Goal: Task Accomplishment & Management: Manage account settings

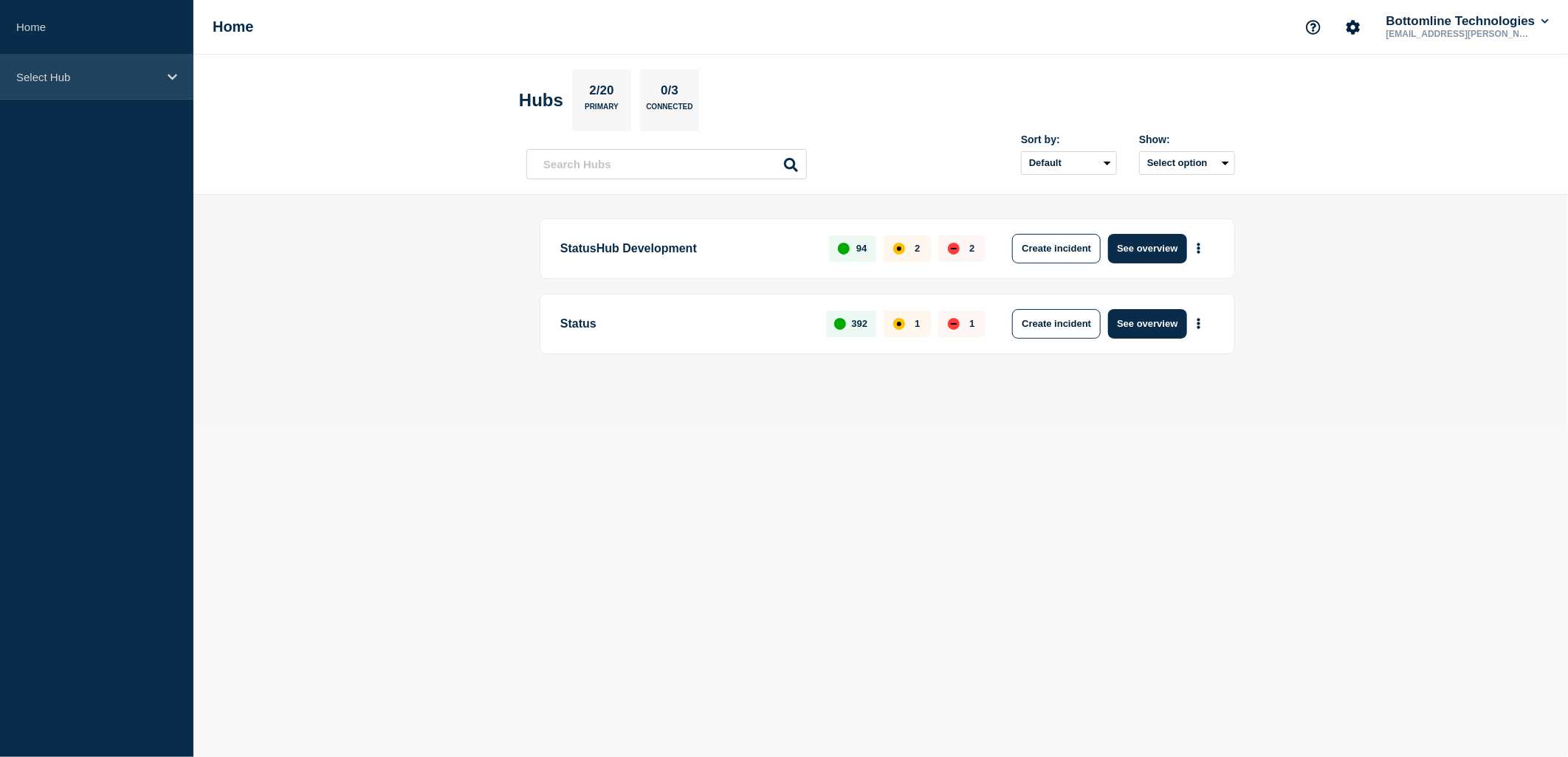
click at [91, 82] on p "Select Hub" at bounding box center [86, 76] width 142 height 12
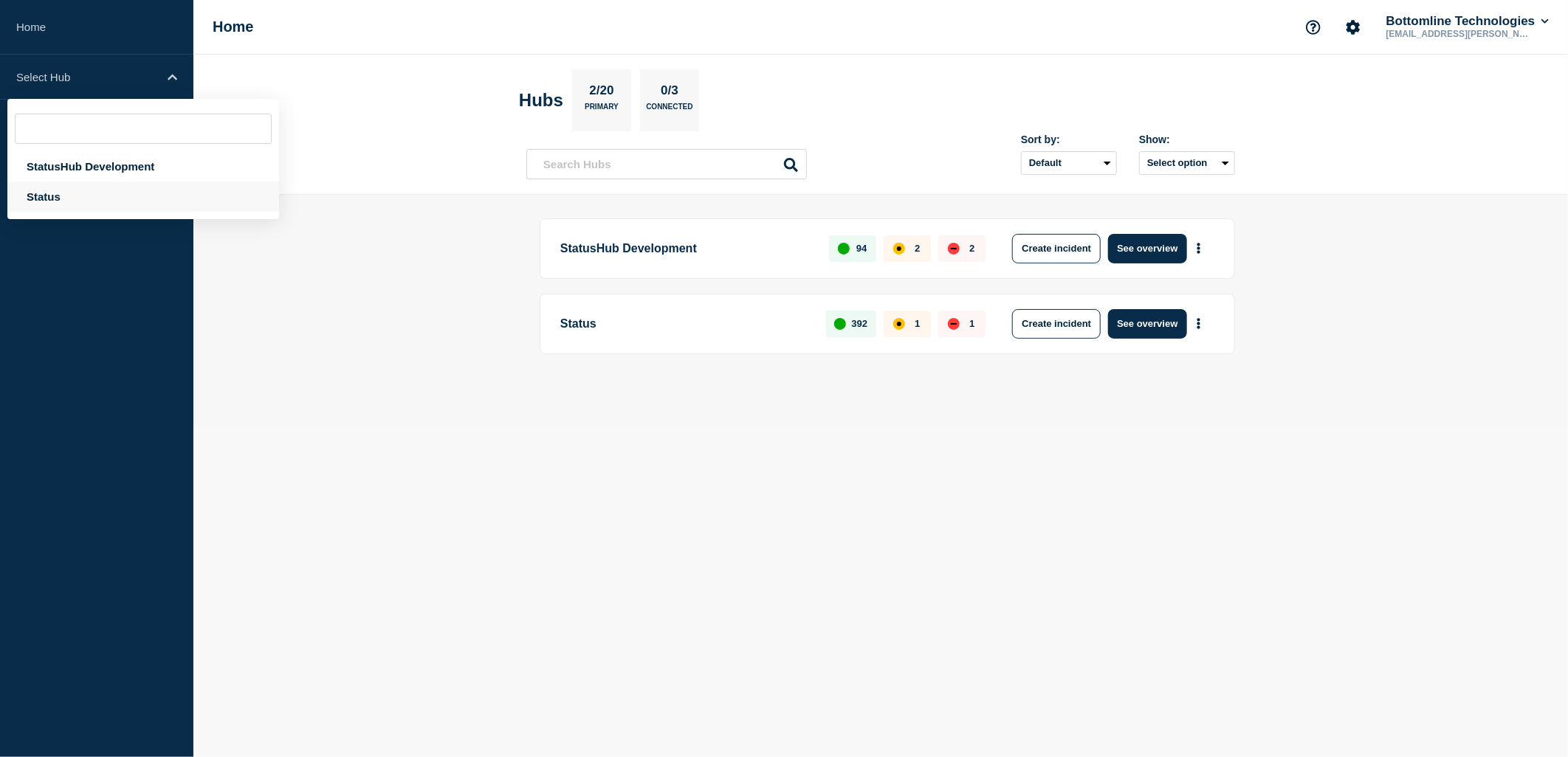
click at [62, 191] on div "Status" at bounding box center [143, 196] width 272 height 30
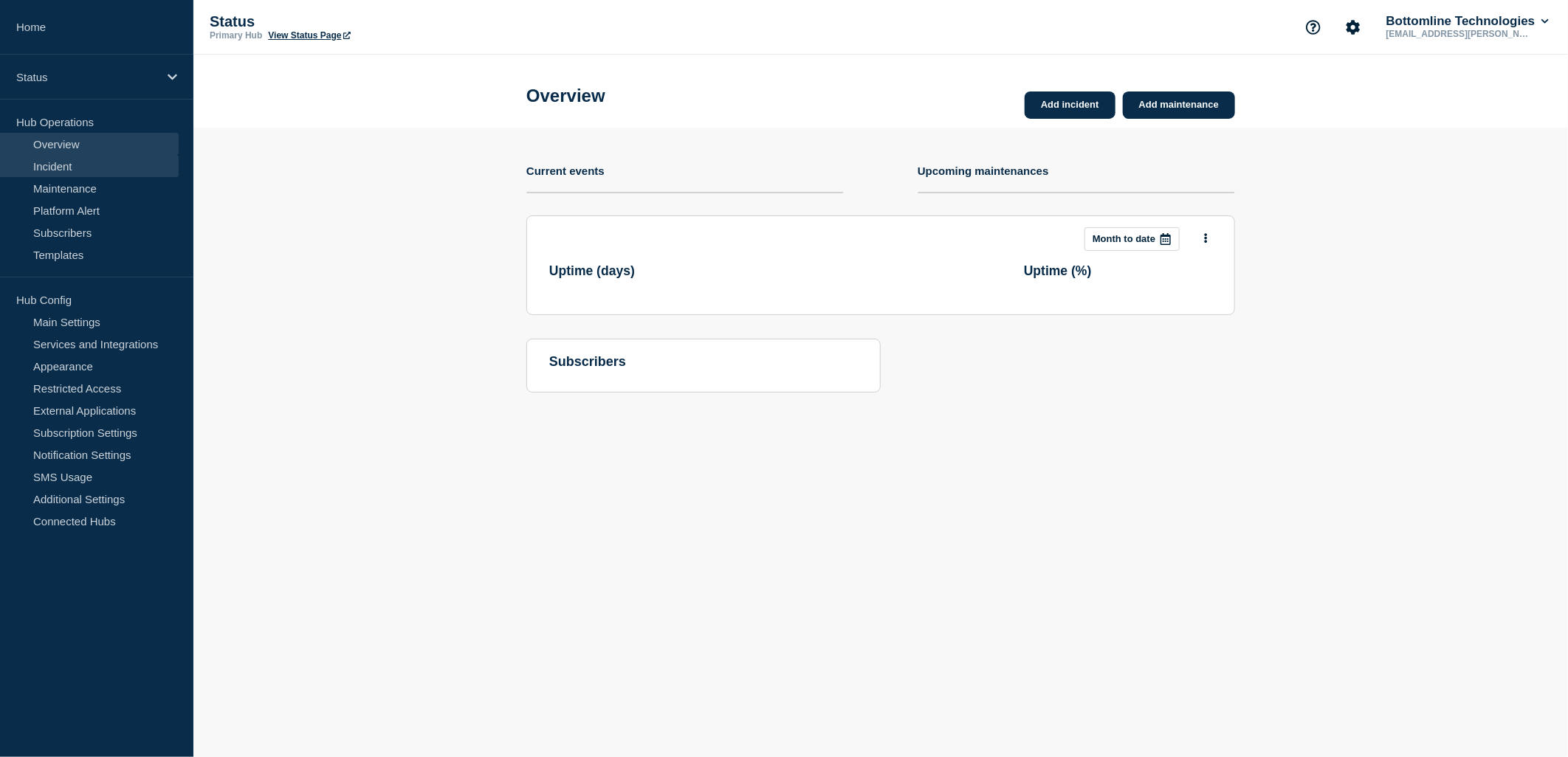
click at [61, 157] on link "Incident" at bounding box center [89, 166] width 179 height 23
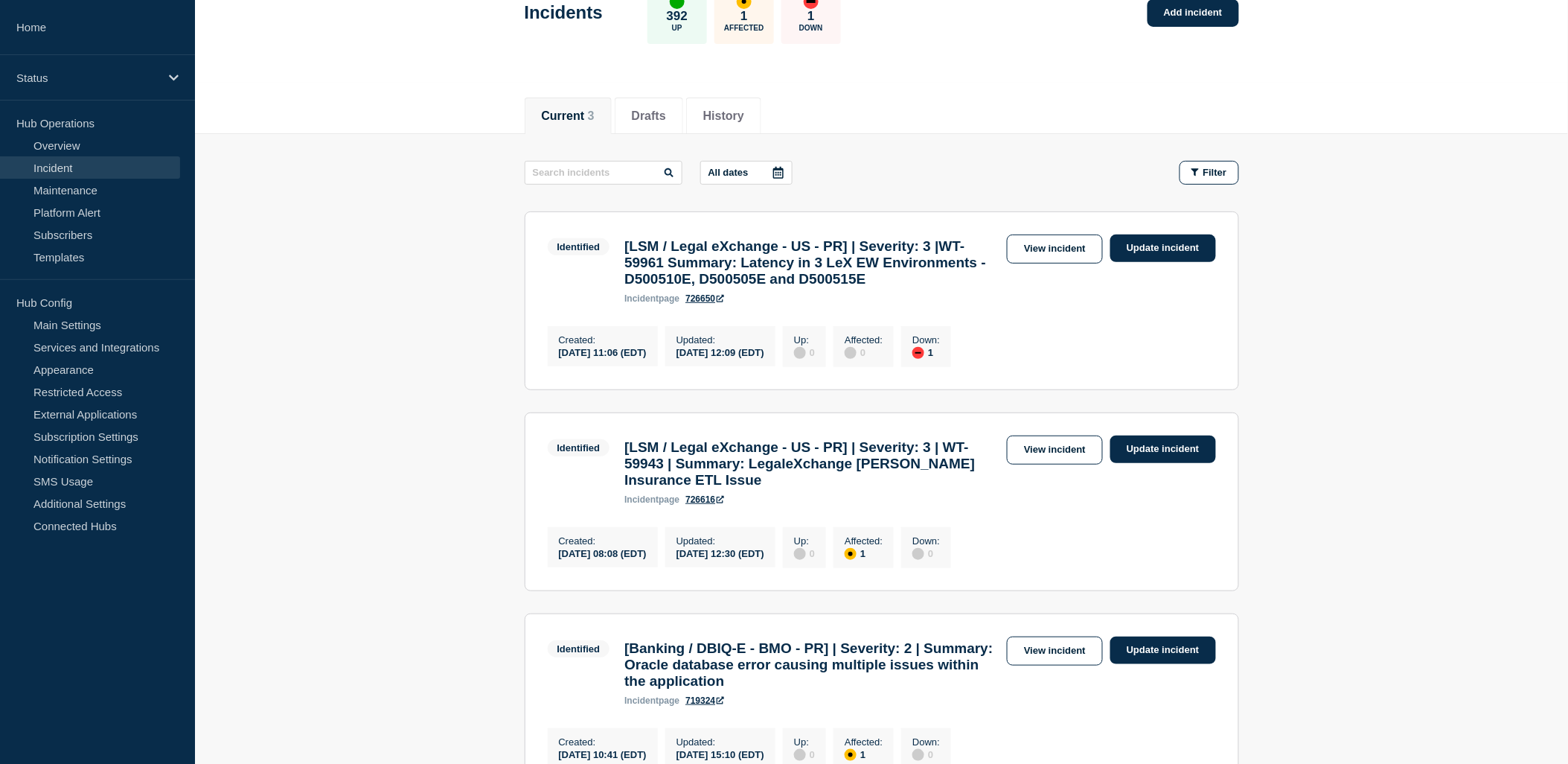
scroll to position [331, 0]
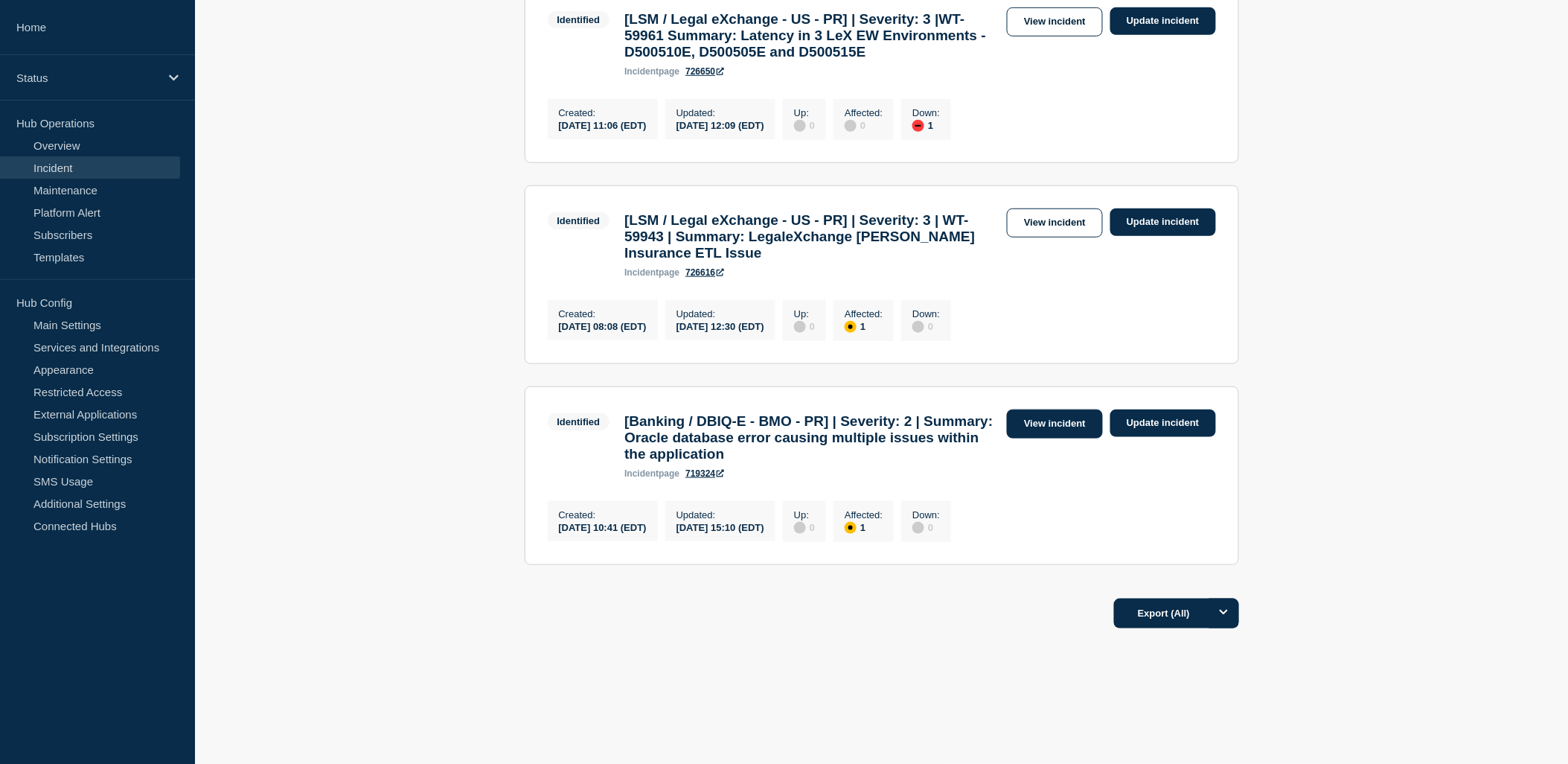
click at [1026, 439] on link "View incident" at bounding box center [1054, 424] width 96 height 29
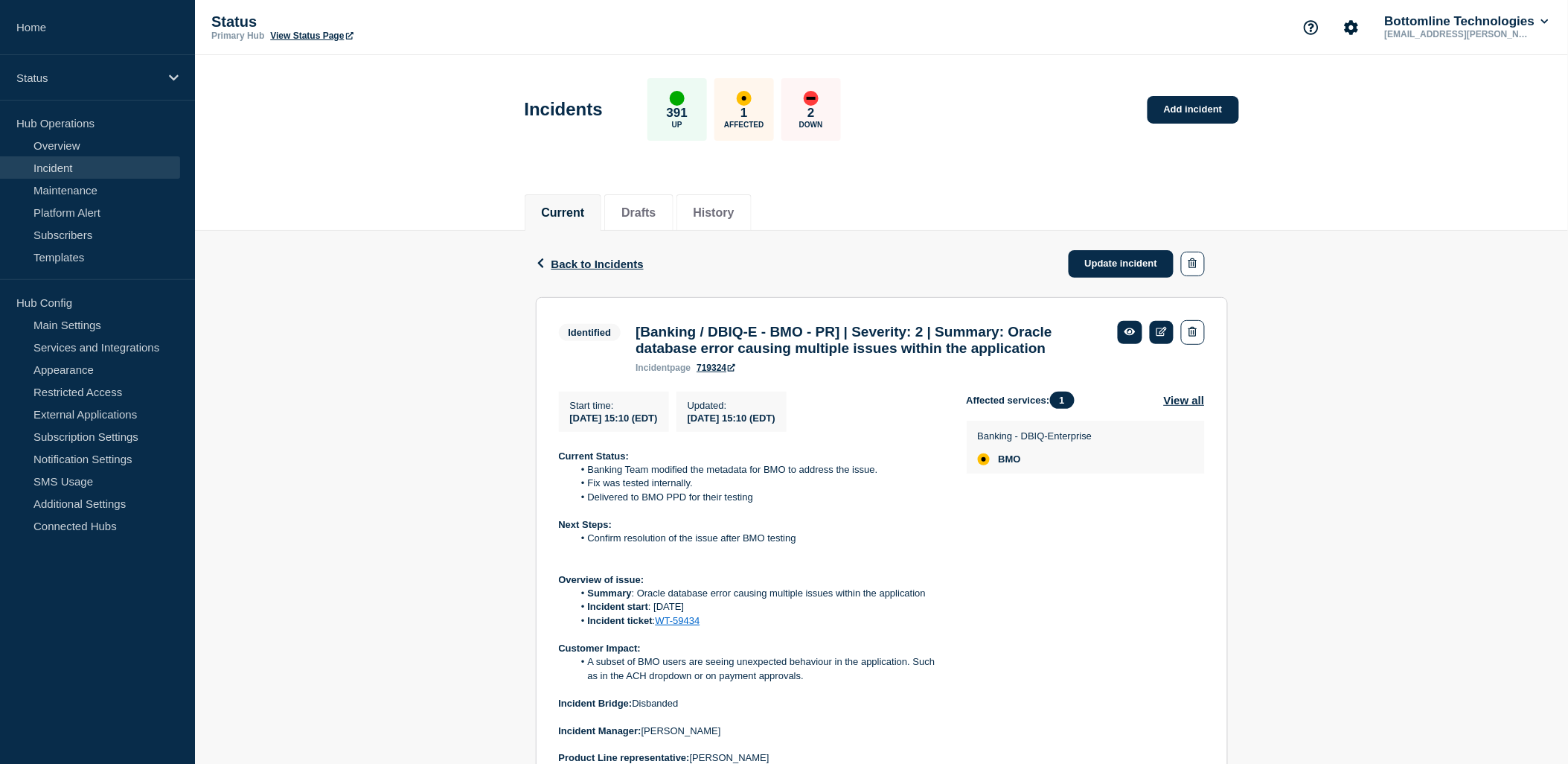
click at [60, 162] on link "Incident" at bounding box center [90, 168] width 180 height 23
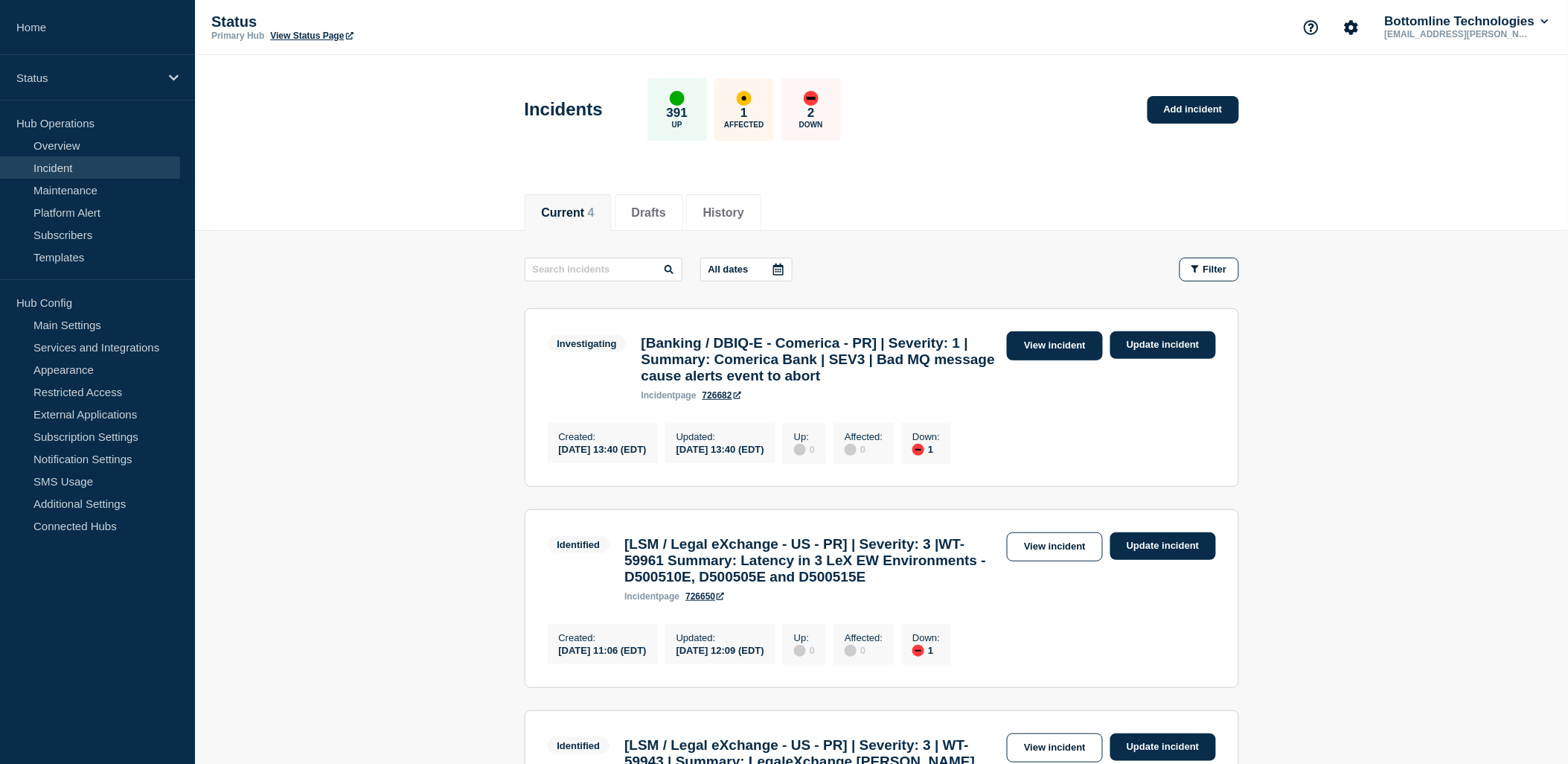
click at [1079, 340] on link "View incident" at bounding box center [1054, 346] width 96 height 29
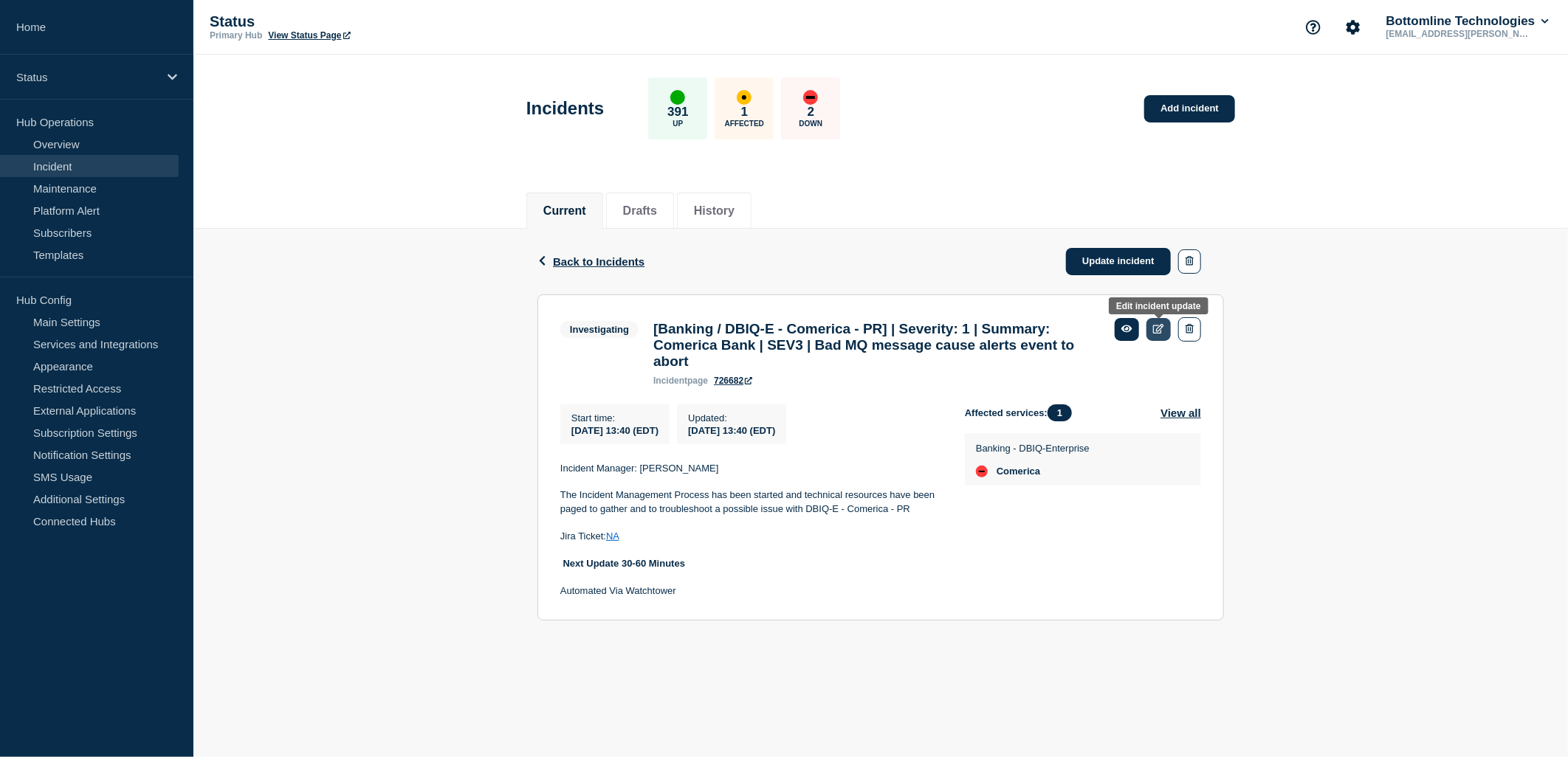
click at [1155, 321] on link at bounding box center [1158, 330] width 24 height 23
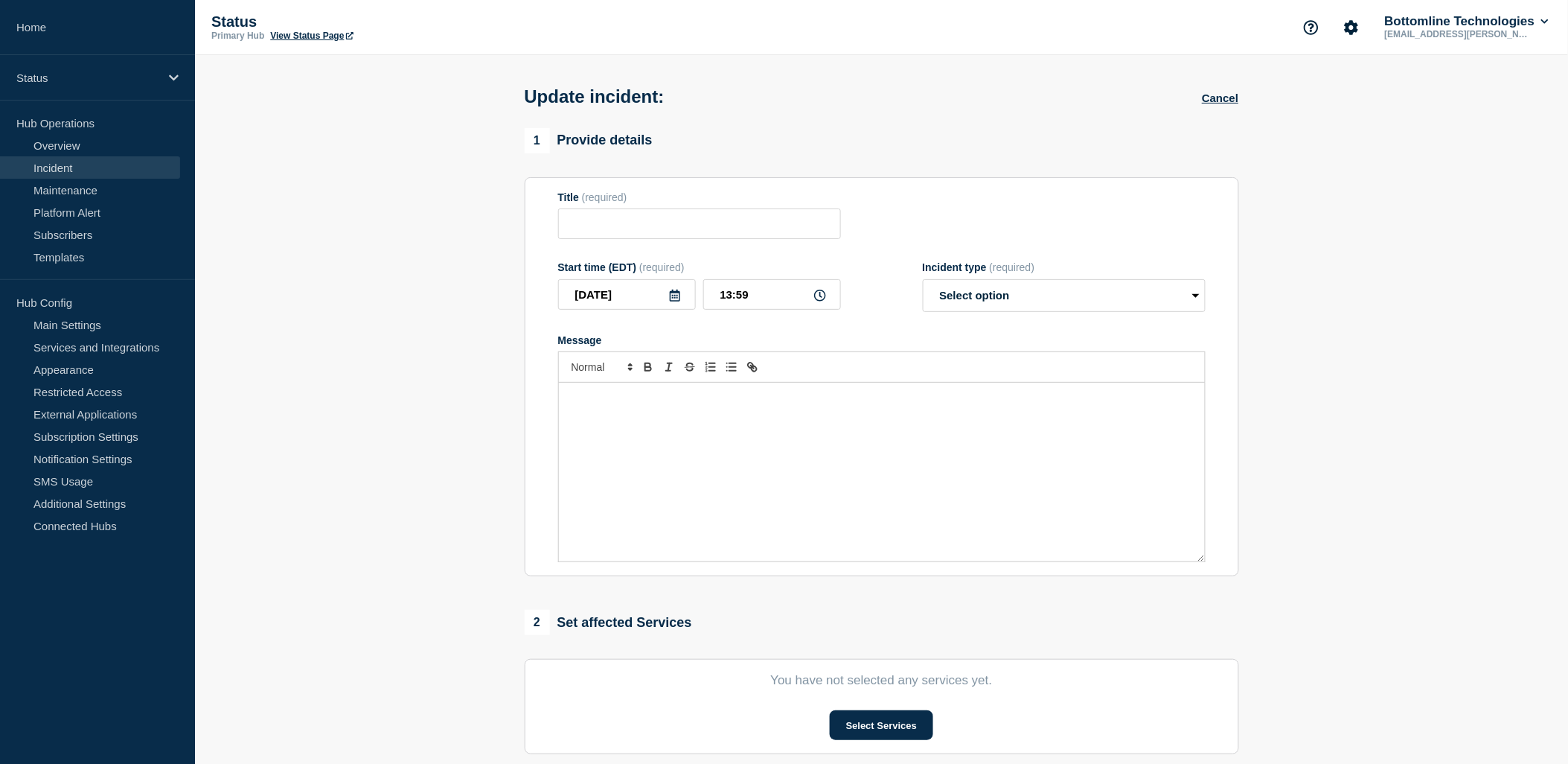
type input "[Banking / DBIQ-E - Comerica - PR] | Severity: 1 | Summary: Comerica Bank | SEV…"
type input "13:40"
select select "investigating"
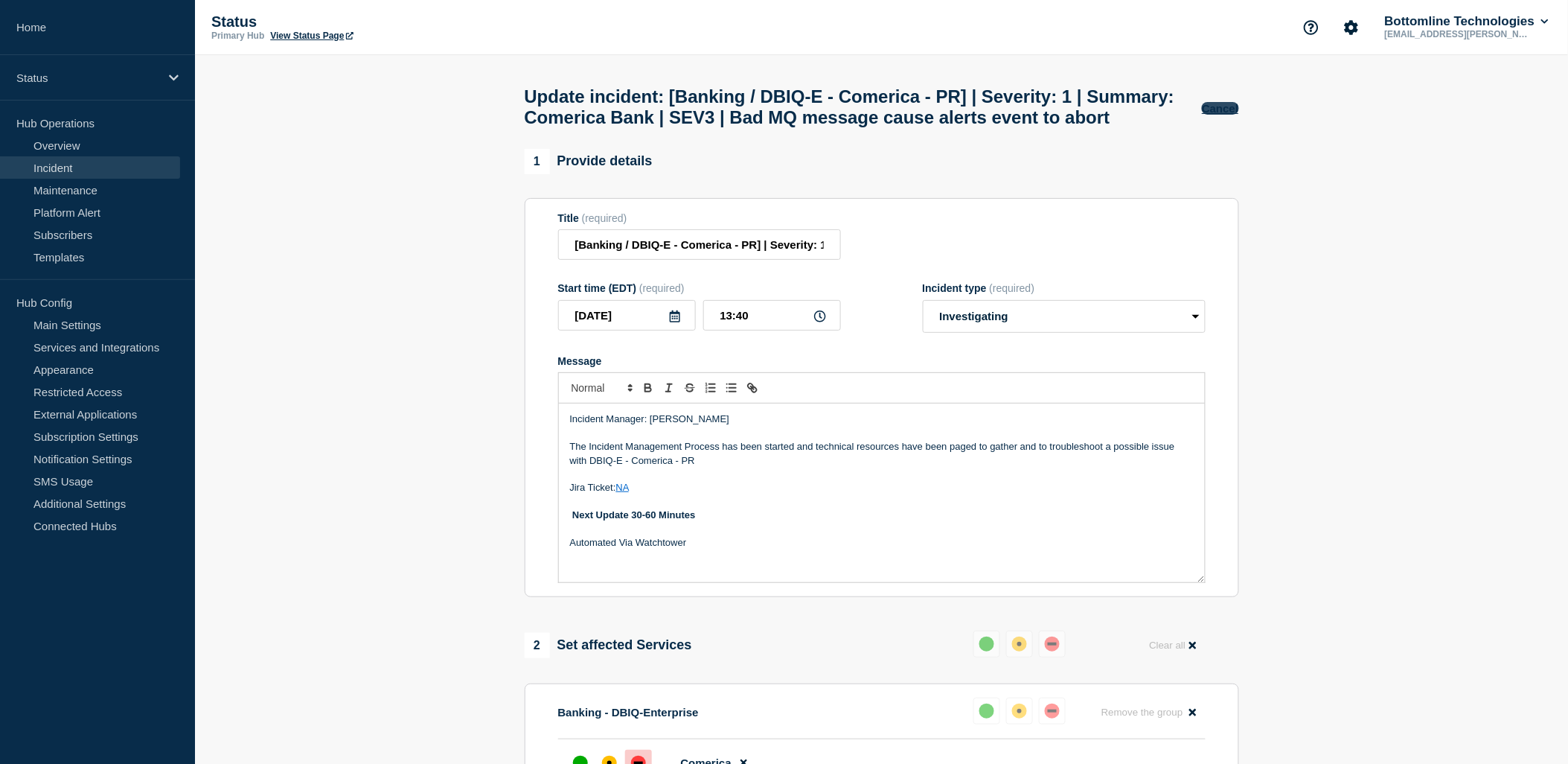
click at [1223, 115] on button "Cancel" at bounding box center [1220, 108] width 36 height 12
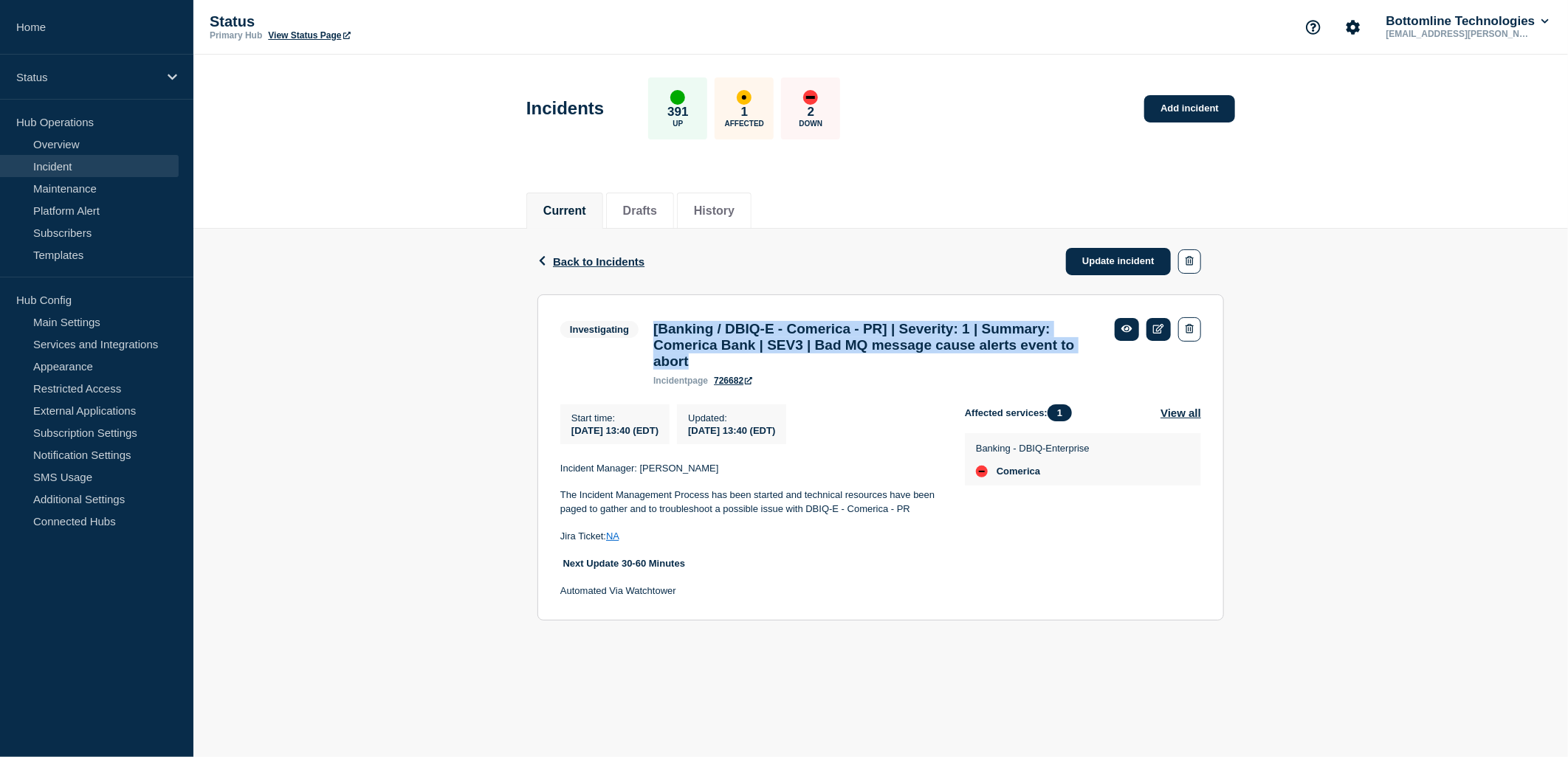
drag, startPoint x: 859, startPoint y: 373, endPoint x: 639, endPoint y: 329, distance: 224.4
click at [639, 329] on div "Investigating [Banking / DBIQ-E - Comerica - PR] | Severity: 1 | Summary: Comer…" at bounding box center [833, 351] width 547 height 69
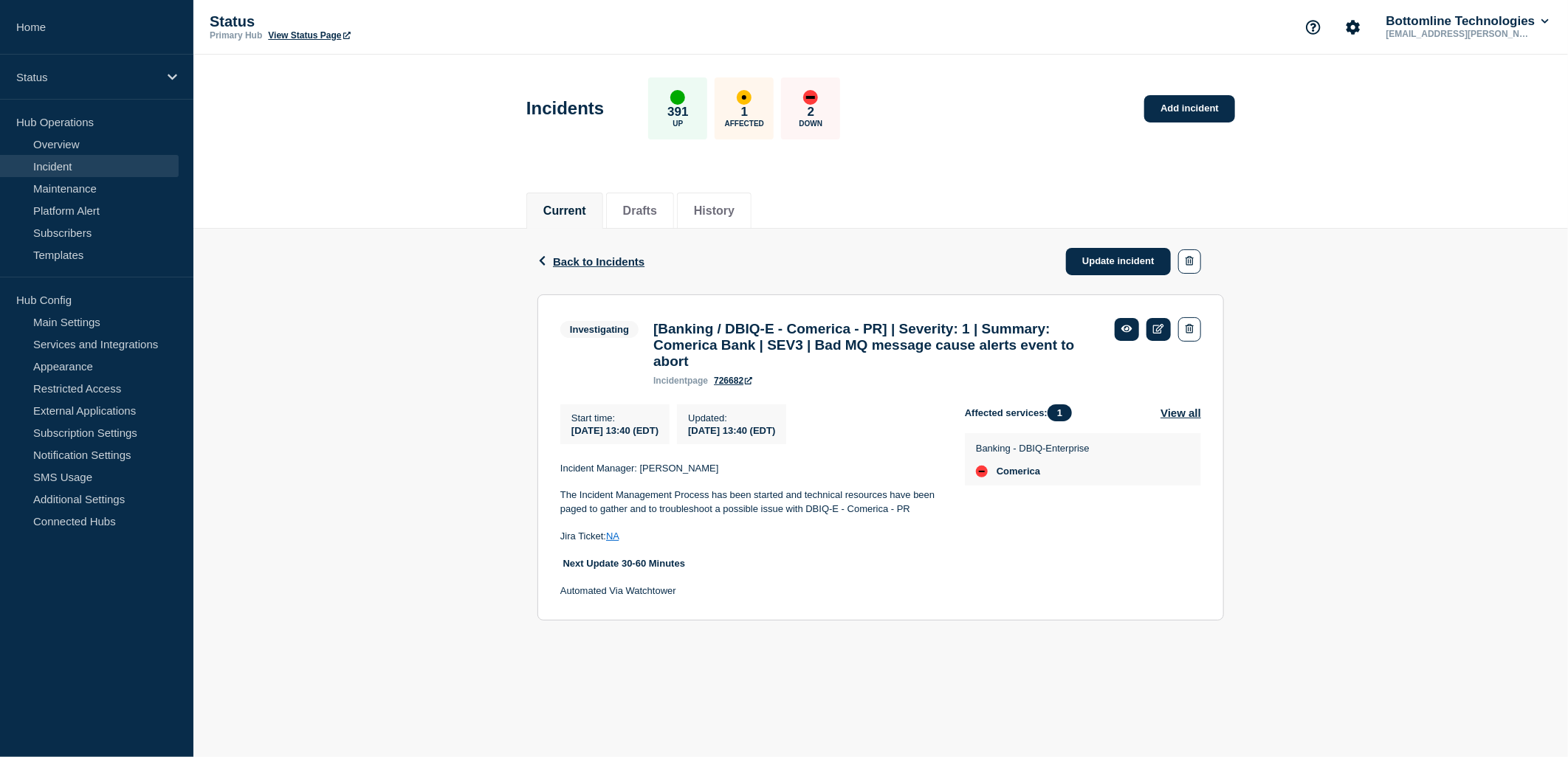
drag, startPoint x: 639, startPoint y: 329, endPoint x: 365, endPoint y: 395, distance: 281.8
click at [365, 395] on div "Back Back to Incidents Update incident Investigating [Banking / DBIQ-E - Comeri…" at bounding box center [880, 436] width 1374 height 414
click at [1154, 331] on icon at bounding box center [1158, 329] width 11 height 9
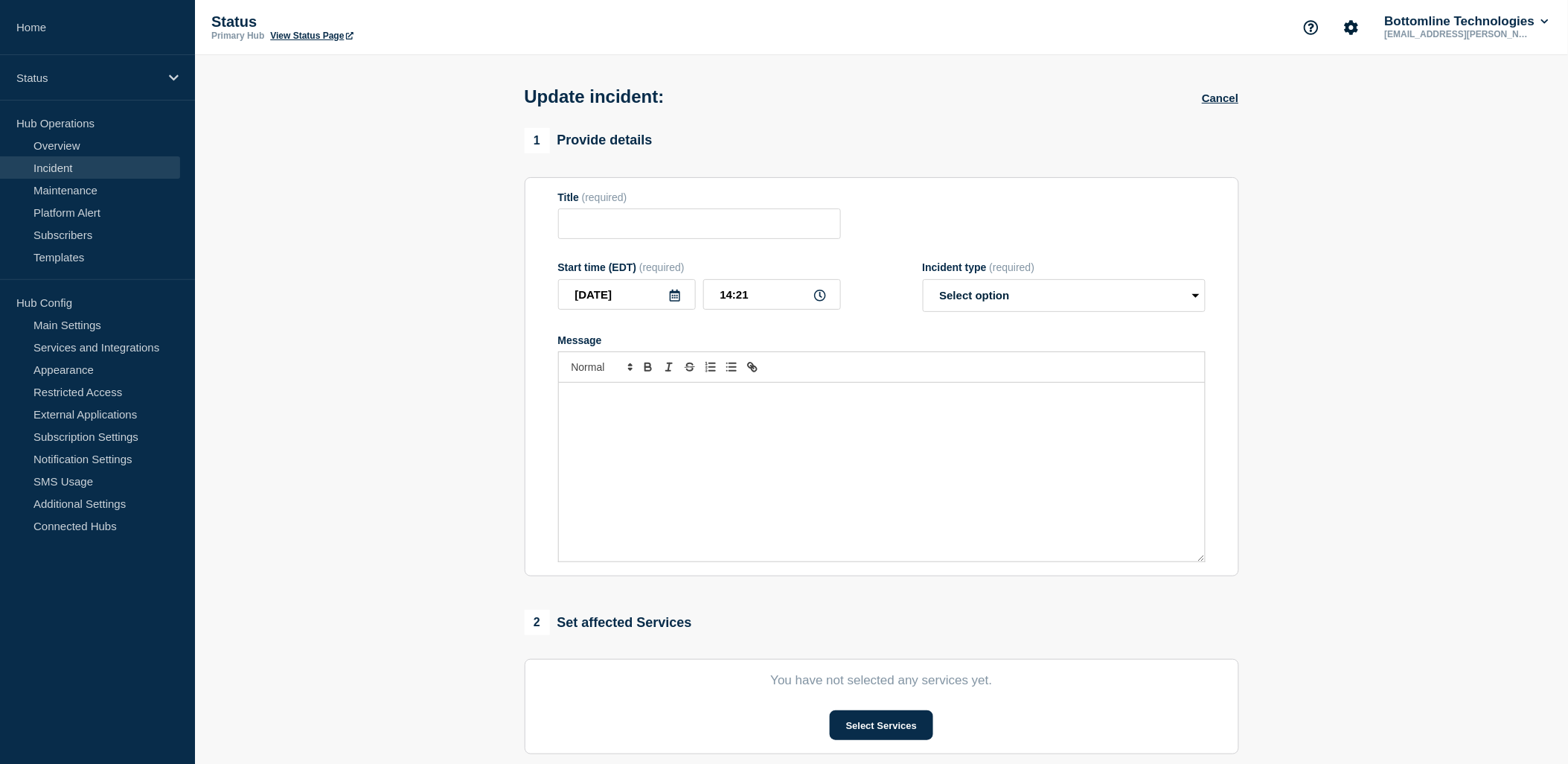
type input "[Banking / DBIQ-E - Comerica - PR] | Severity: 1 | Summary: Comerica Bank | SEV…"
type input "13:40"
select select "investigating"
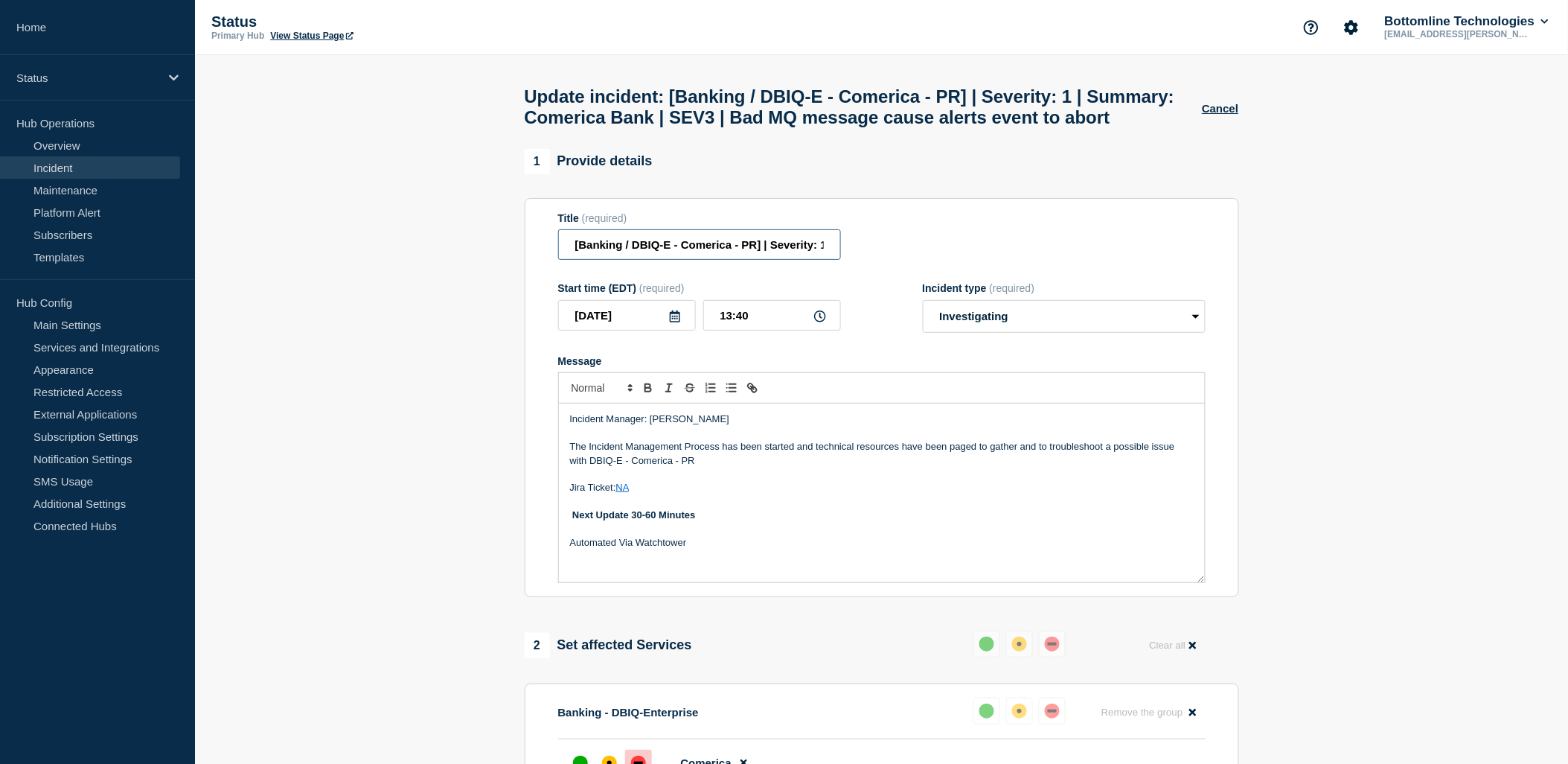
click at [737, 260] on input "[Banking / DBIQ-E - Comerica - PR] | Severity: 1 | Summary: Comerica Bank | SEV…" at bounding box center [699, 245] width 283 height 30
click at [765, 260] on input "[Banking / DBIQ-E - Comerica - PR] | Severity: 1 | Summary: Comerica Bank | SEV…" at bounding box center [699, 245] width 283 height 30
type input "[Banking / DBIQ-E - Comerica - PR] | Summary: Comerica Bank | SEV3 | Bad MQ mes…"
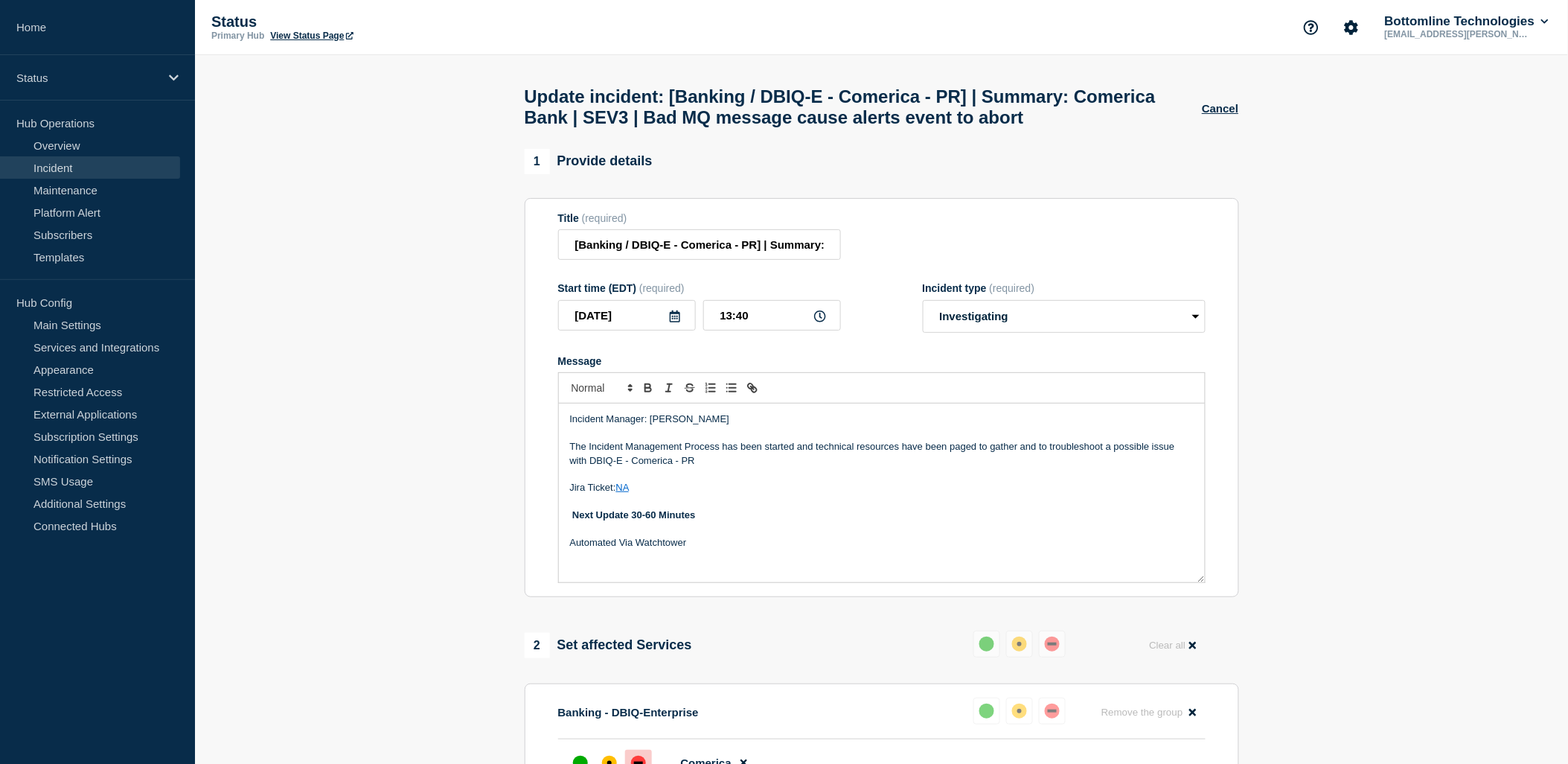
click at [831, 549] on p "Automated Via Watchtower" at bounding box center [882, 543] width 623 height 13
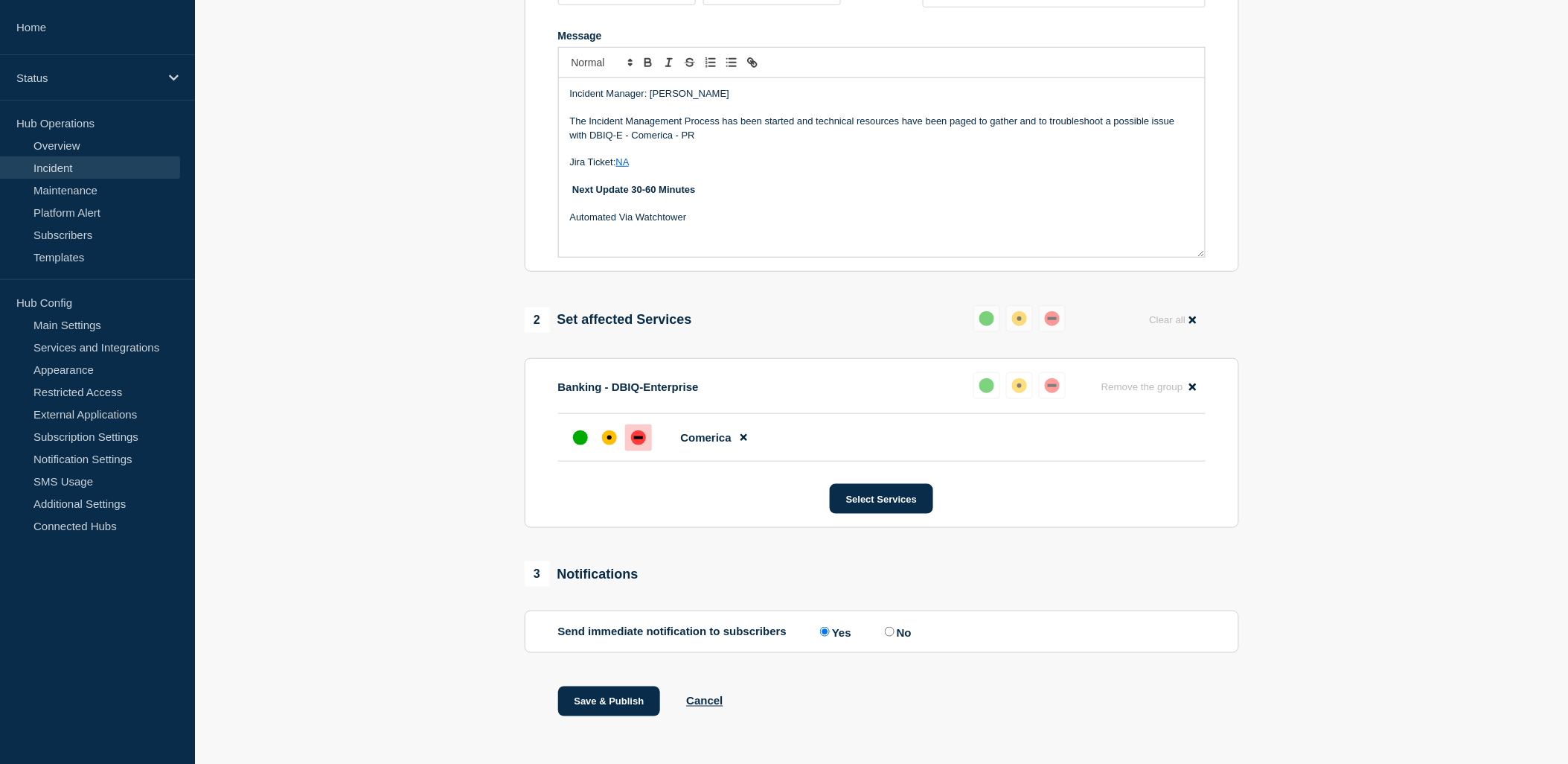
scroll to position [331, 0]
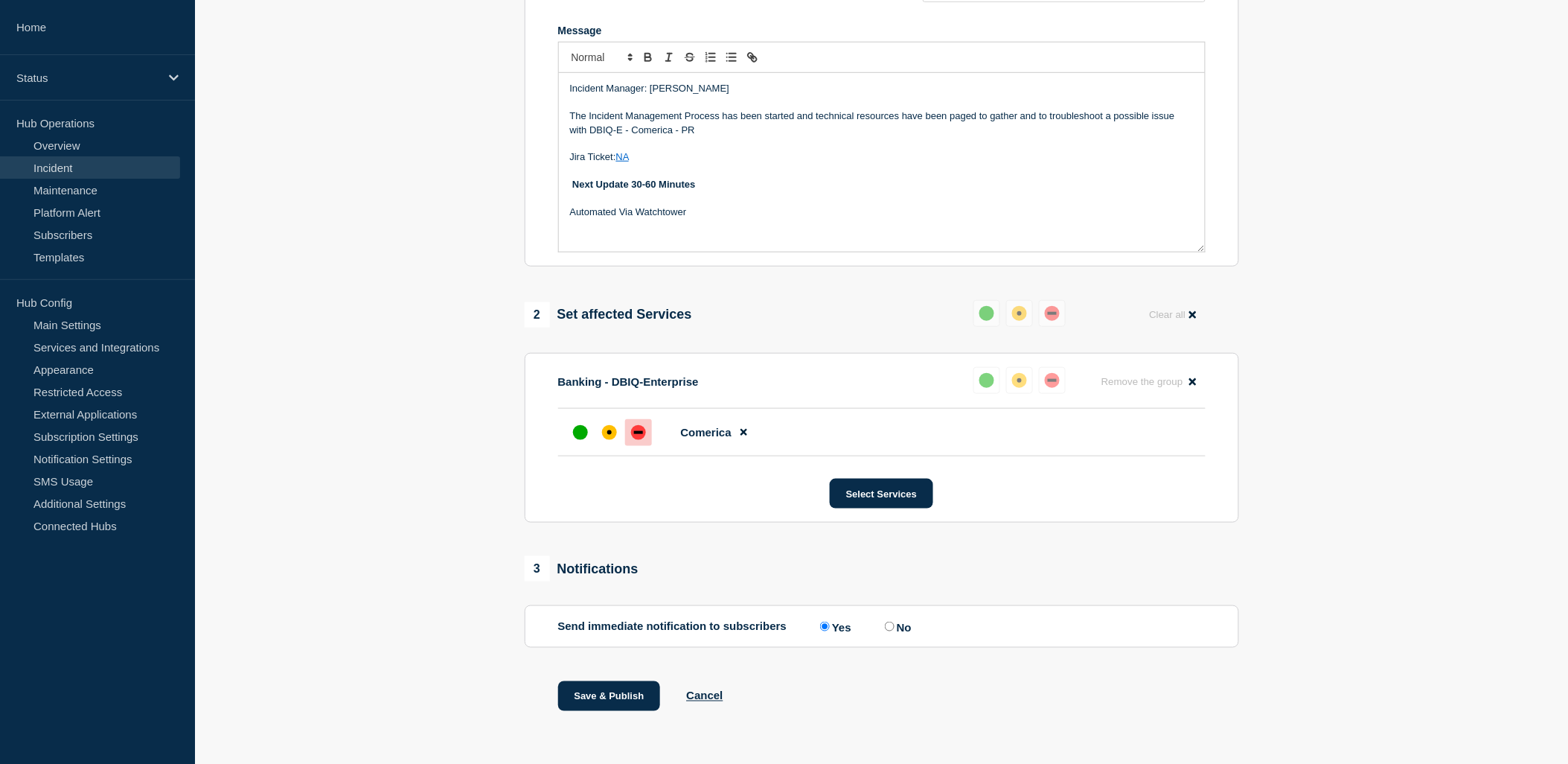
click at [892, 631] on input "No" at bounding box center [890, 627] width 9 height 9
radio input "true"
radio input "false"
click at [601, 709] on button "Save & Publish" at bounding box center [609, 696] width 102 height 29
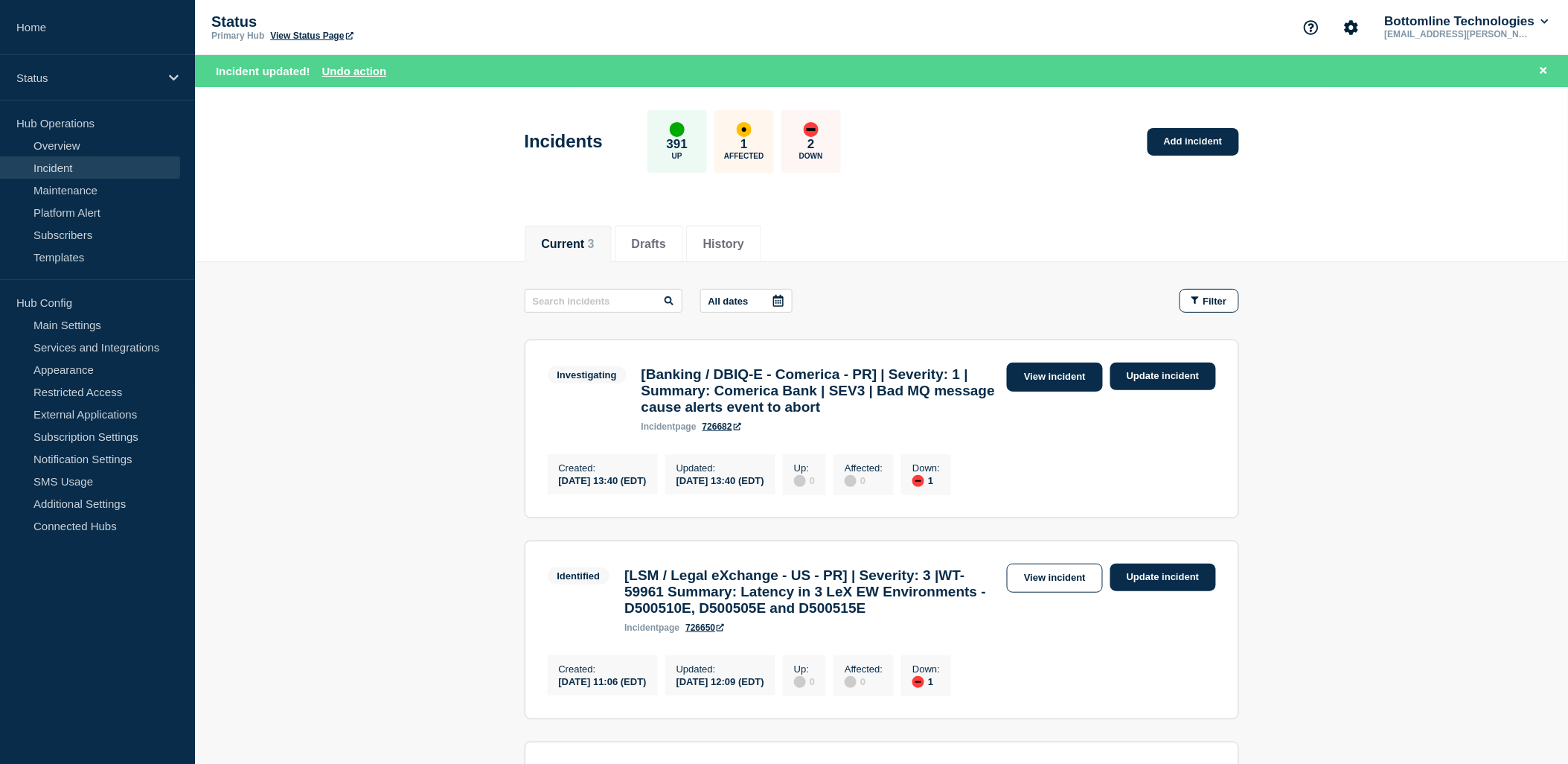
click at [1051, 384] on link "View incident" at bounding box center [1054, 377] width 96 height 29
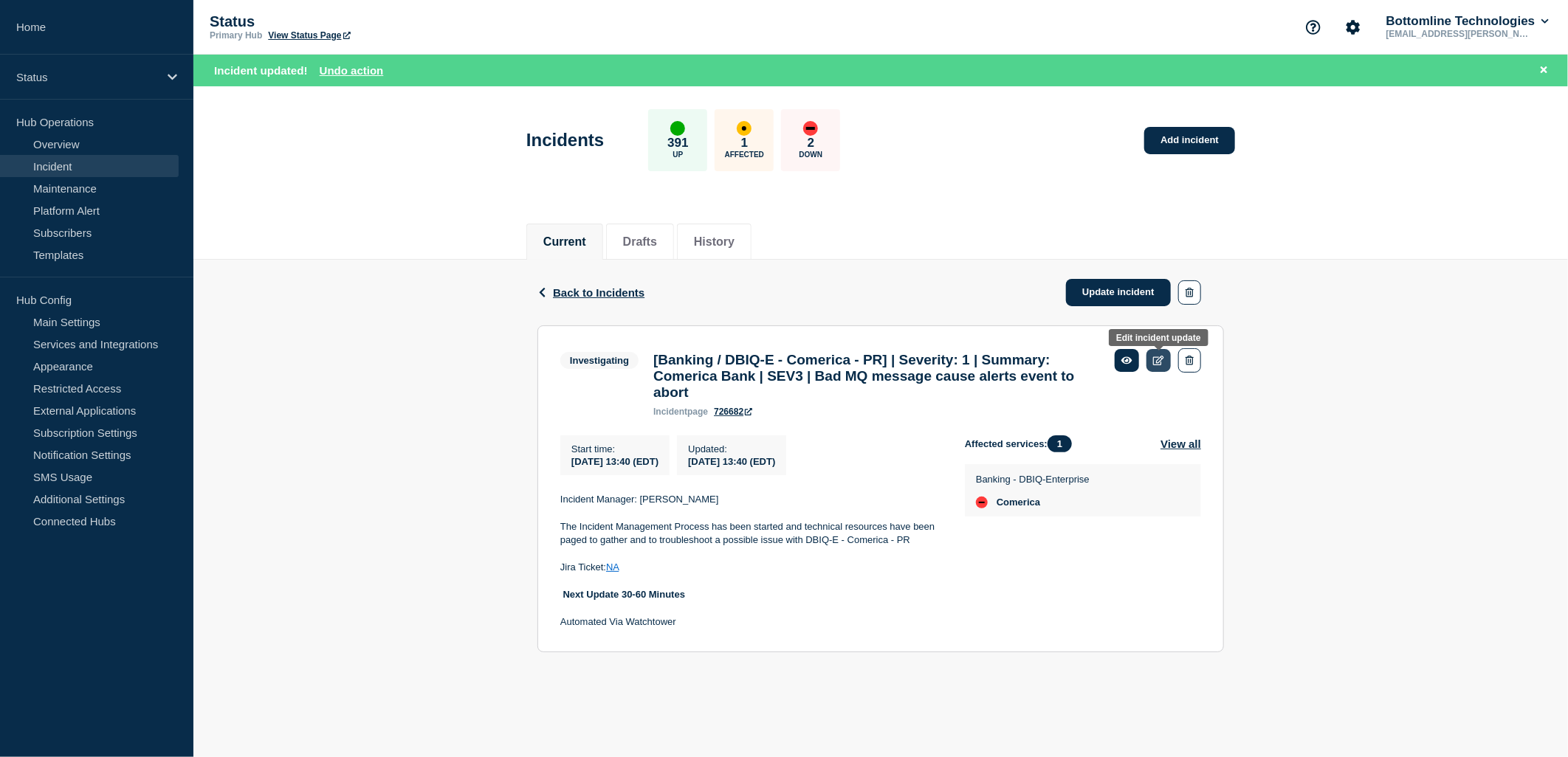
click at [1155, 357] on icon at bounding box center [1158, 361] width 11 height 9
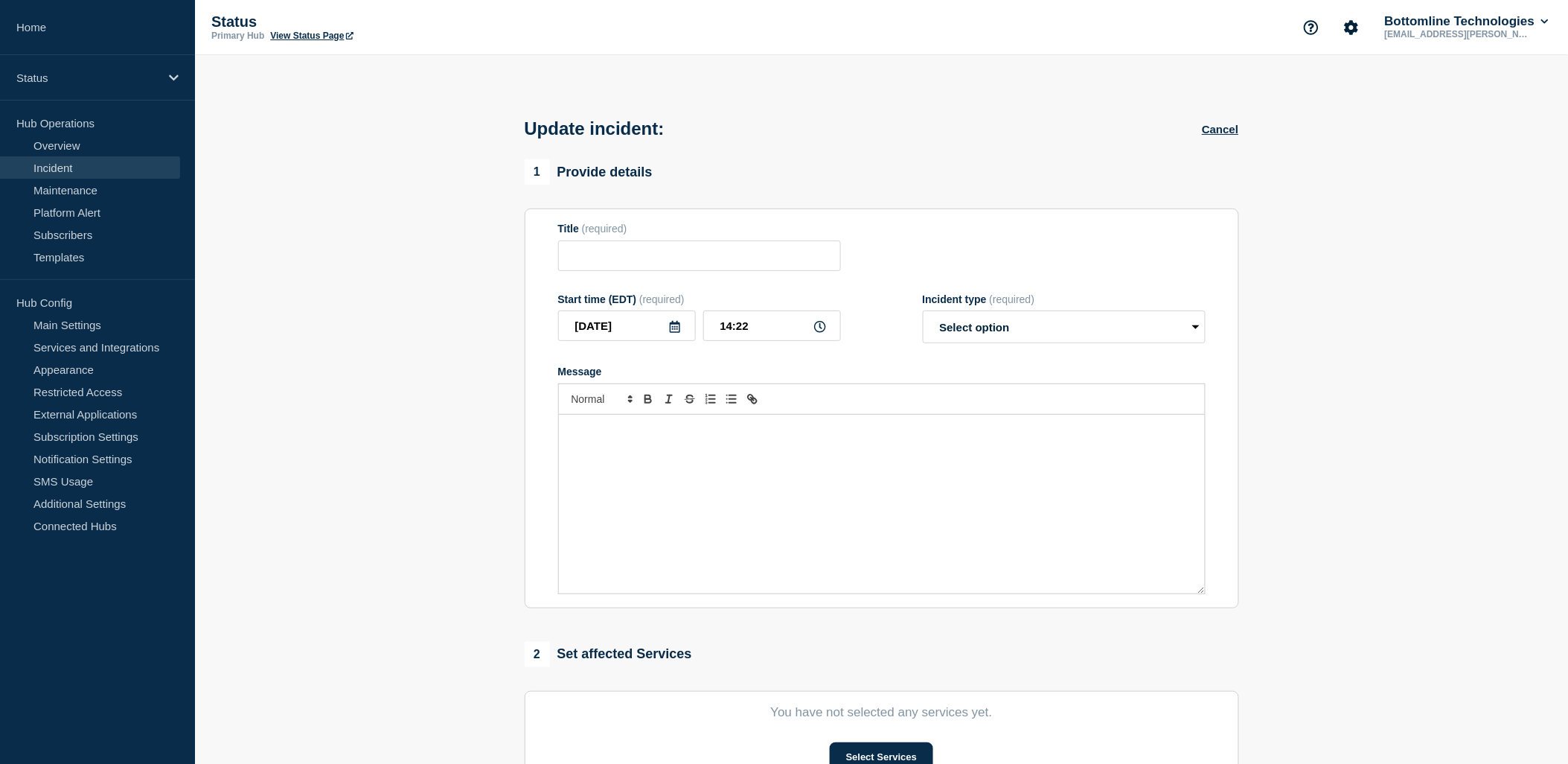
type input "[Banking / DBIQ-E - Comerica - PR] | Severity: 1 | Summary: Comerica Bank | SEV…"
type input "13:40"
select select "investigating"
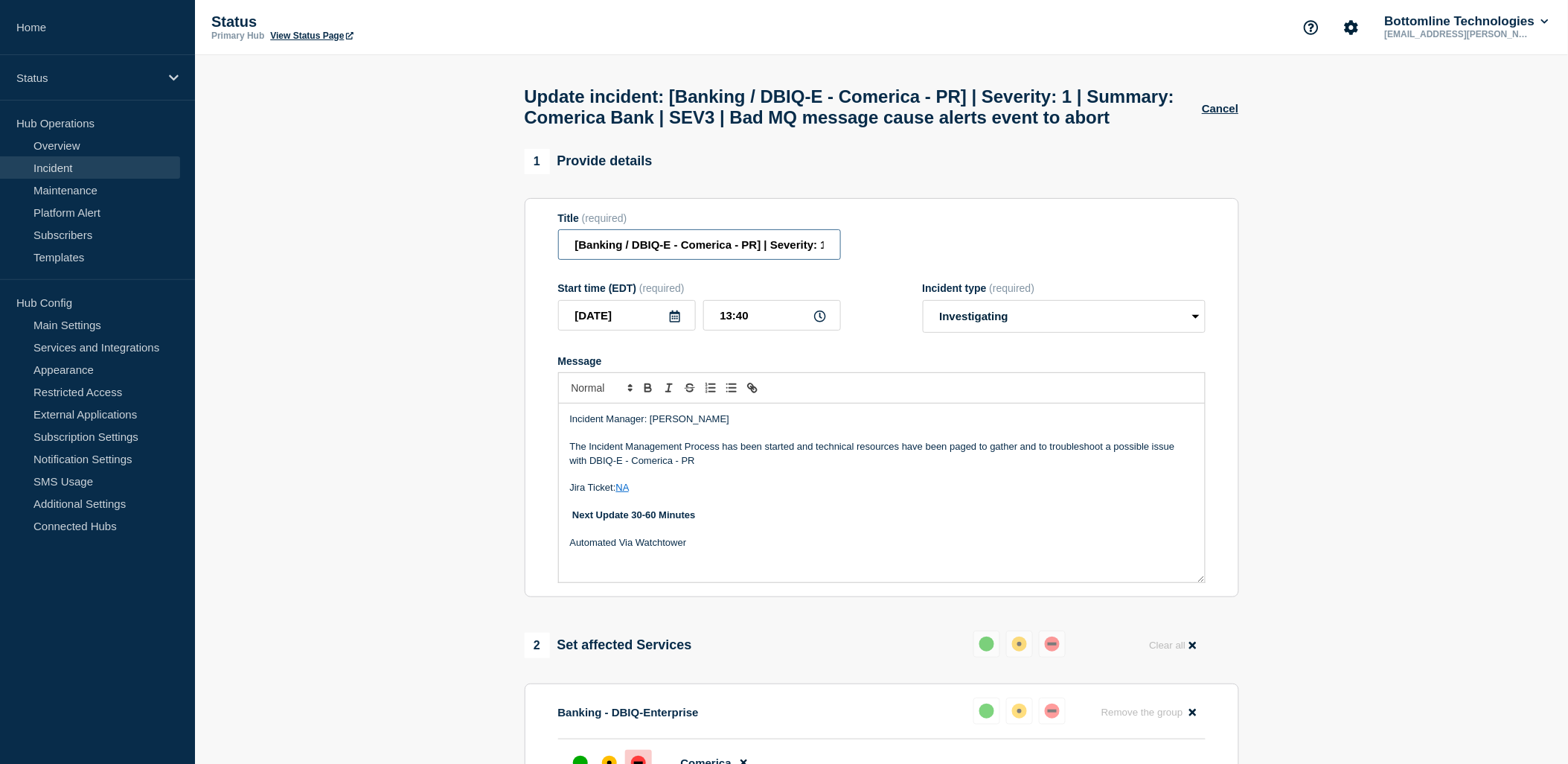
click at [801, 260] on input "[Banking / DBIQ-E - Comerica - PR] | Severity: 1 | Summary: Comerica Bank | SEV…" at bounding box center [699, 245] width 283 height 30
click at [829, 260] on input "[Banking / DBIQ-E - Comerica - PR] | Severity: 1 | Summary: Comerica Bank | SEV…" at bounding box center [699, 245] width 283 height 30
type input "[Banking / DBIQ-E - Comerica - PR] | Summary: Comerica Bank | SEV3 | Bad MQ mes…"
click at [876, 522] on p "Next Update 30-60 Minutes" at bounding box center [882, 516] width 623 height 13
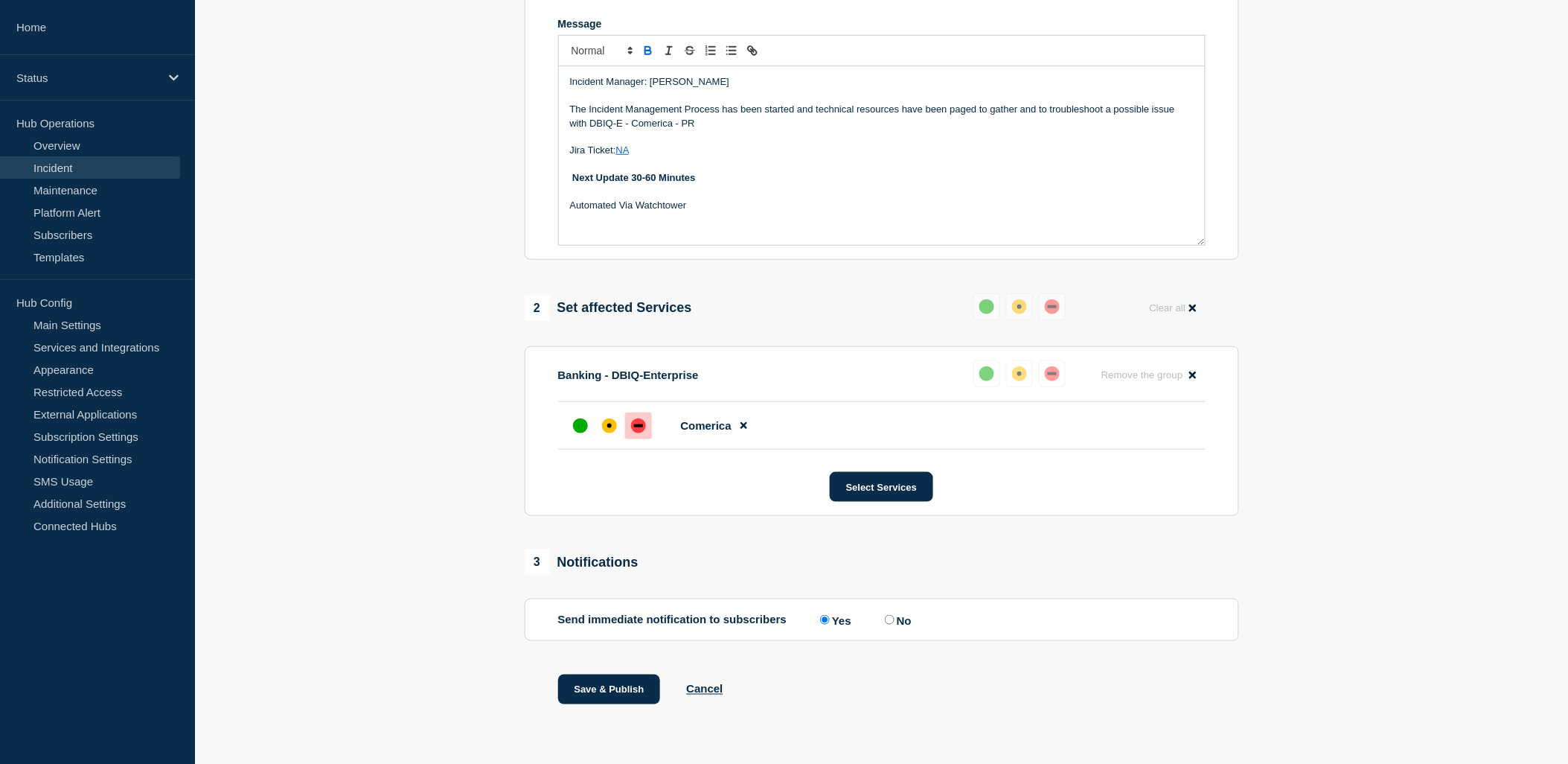
scroll to position [347, 0]
click at [896, 627] on label "No" at bounding box center [896, 620] width 30 height 14
click at [894, 625] on input "No" at bounding box center [890, 620] width 9 height 9
radio input "true"
radio input "false"
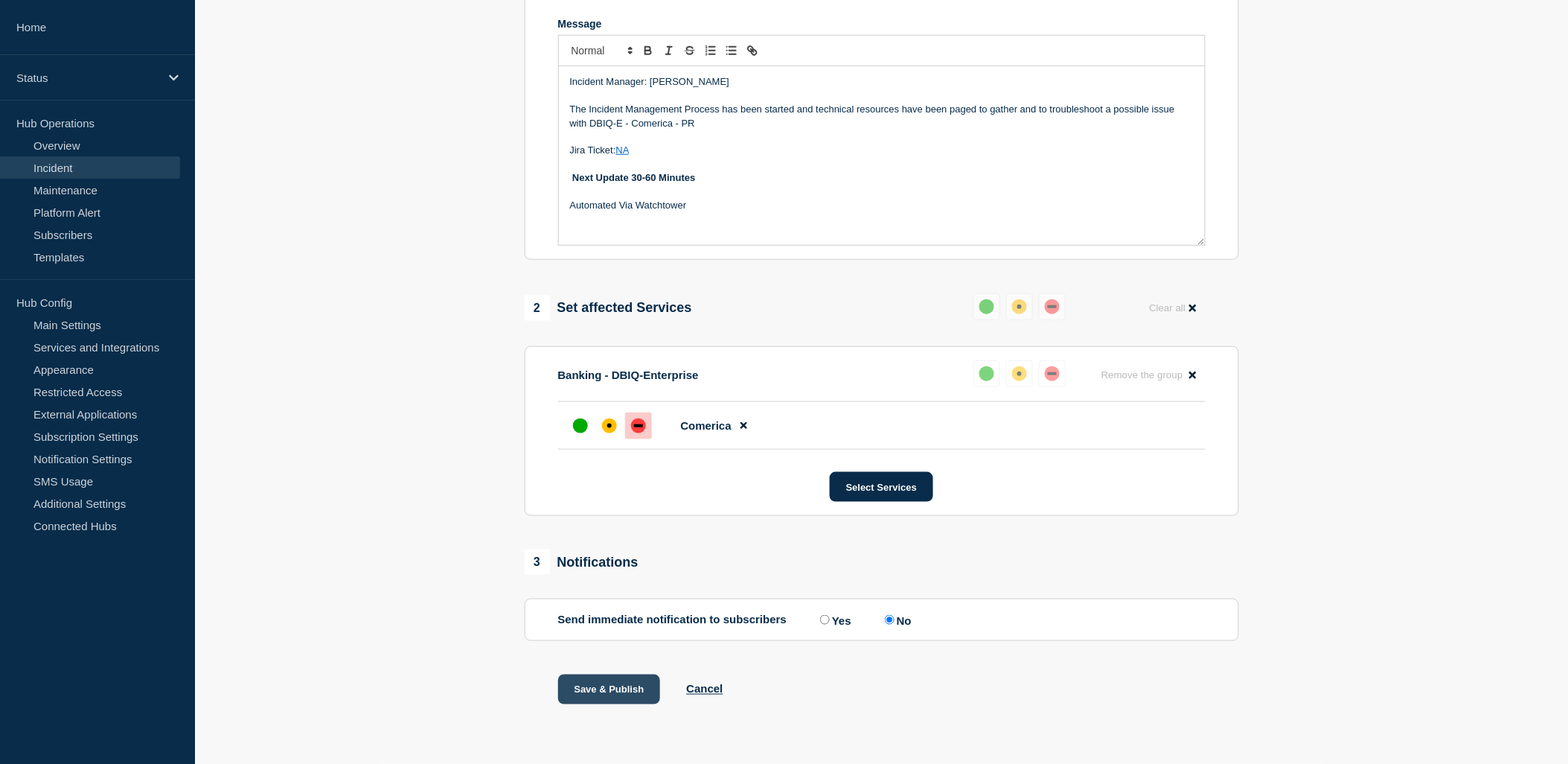
click at [609, 688] on button "Save & Publish" at bounding box center [609, 689] width 102 height 29
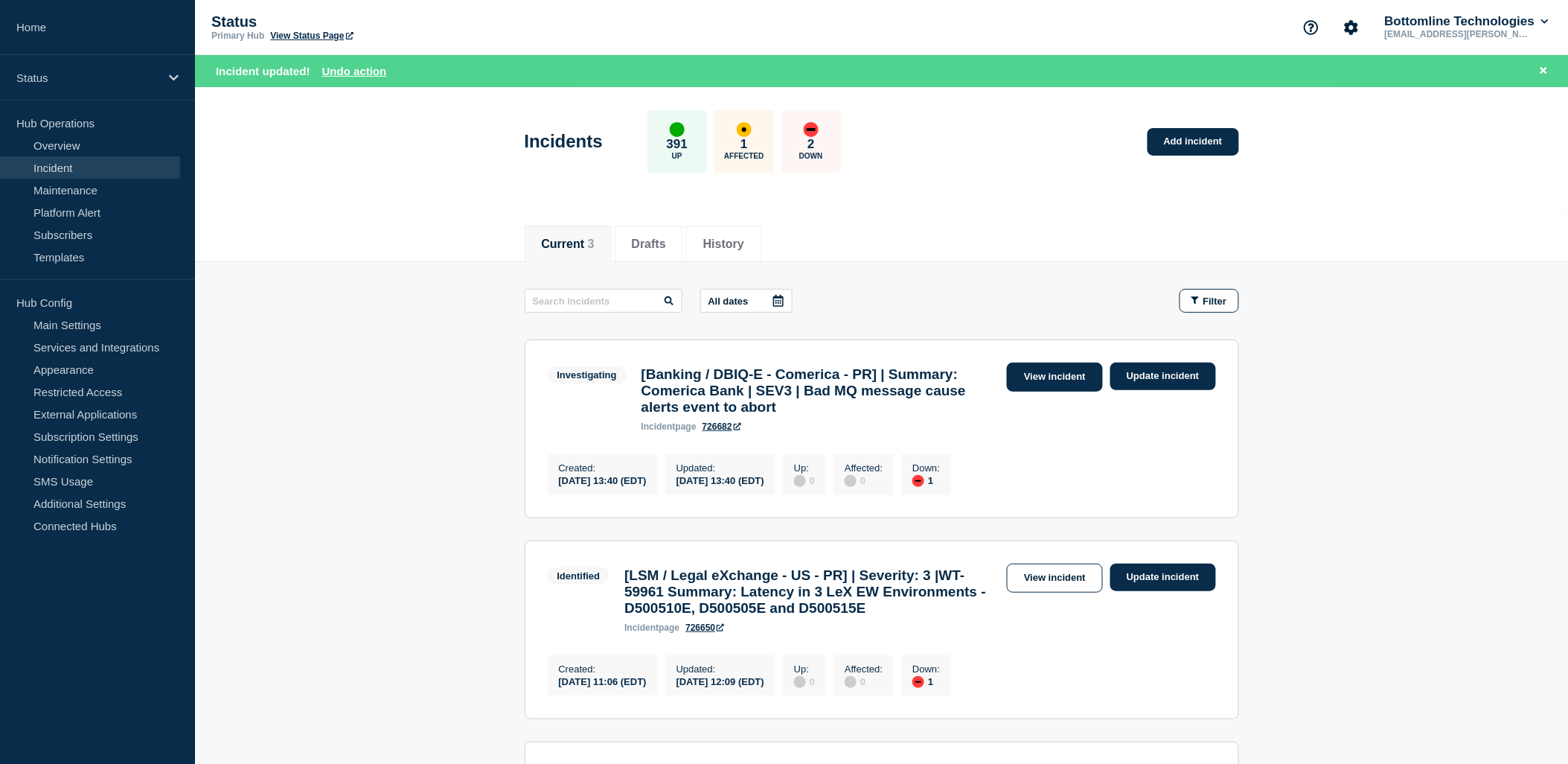
click at [1039, 377] on link "View incident" at bounding box center [1054, 377] width 96 height 29
